Goal: Transaction & Acquisition: Book appointment/travel/reservation

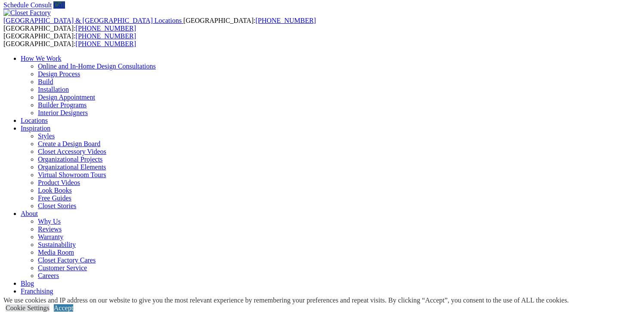
scroll to position [31, 0]
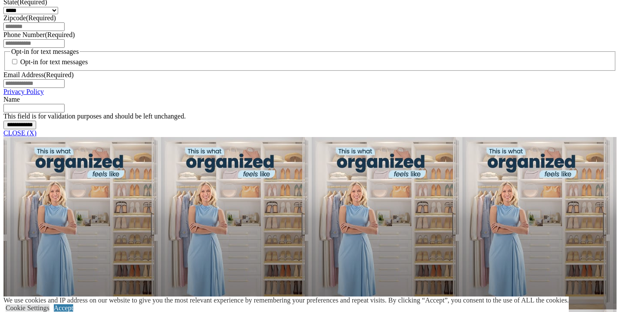
scroll to position [646, 0]
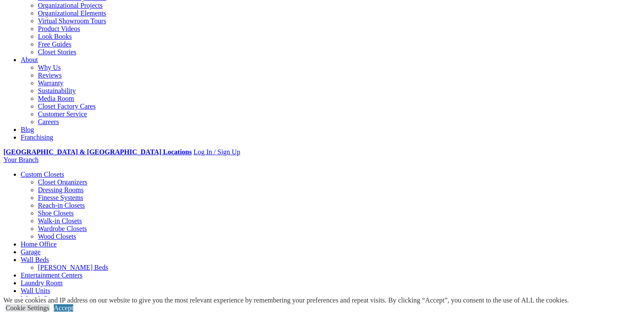
scroll to position [201, 0]
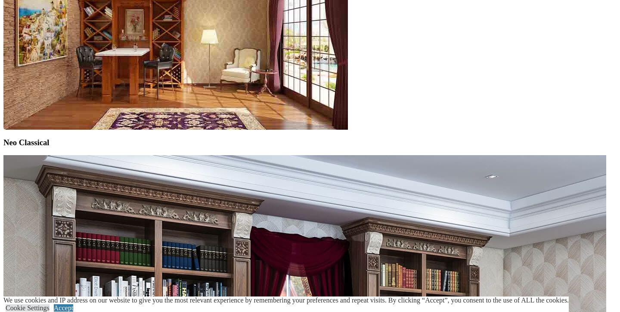
scroll to position [2365, 0]
